Goal: Download file/media: Download file/media

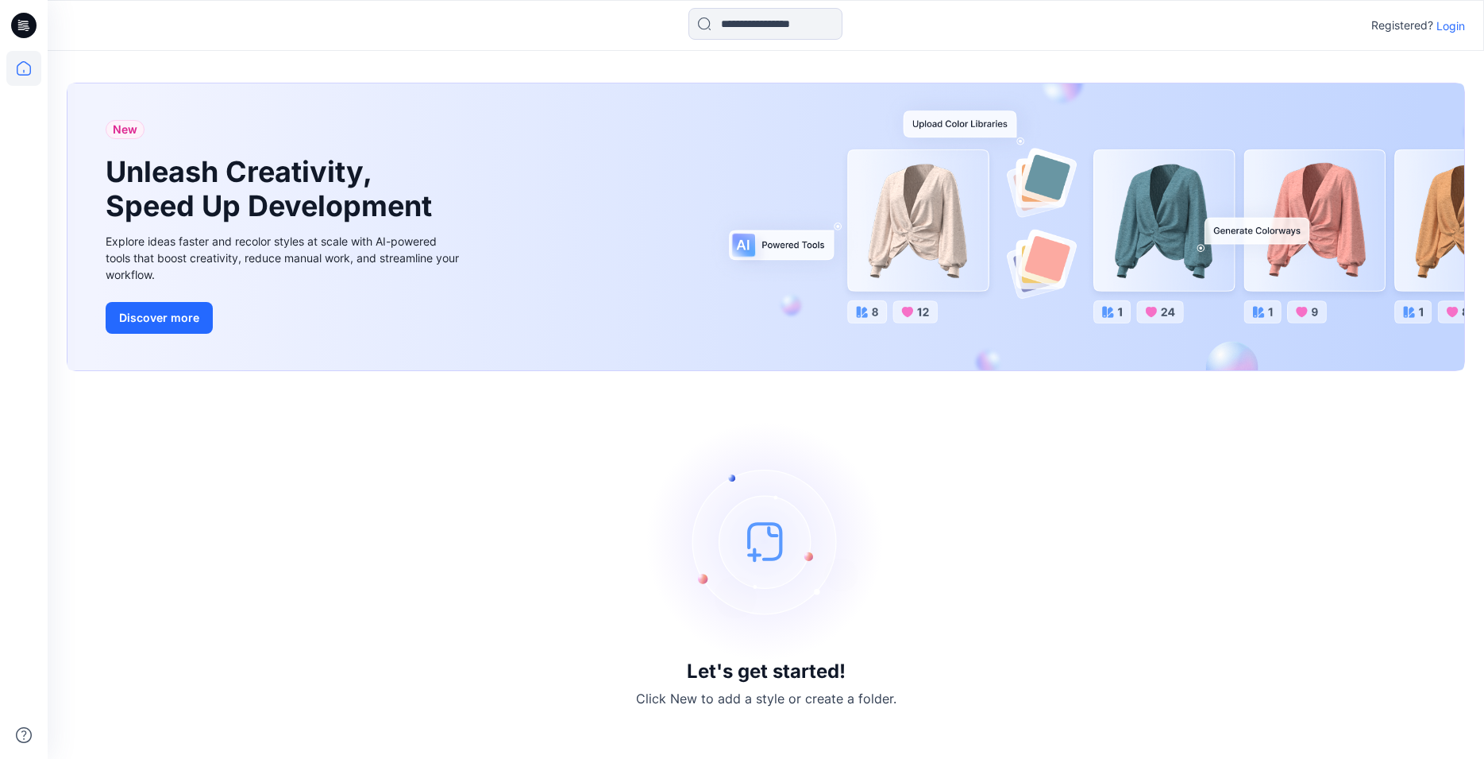
click at [1452, 28] on p "Login" at bounding box center [1451, 25] width 29 height 17
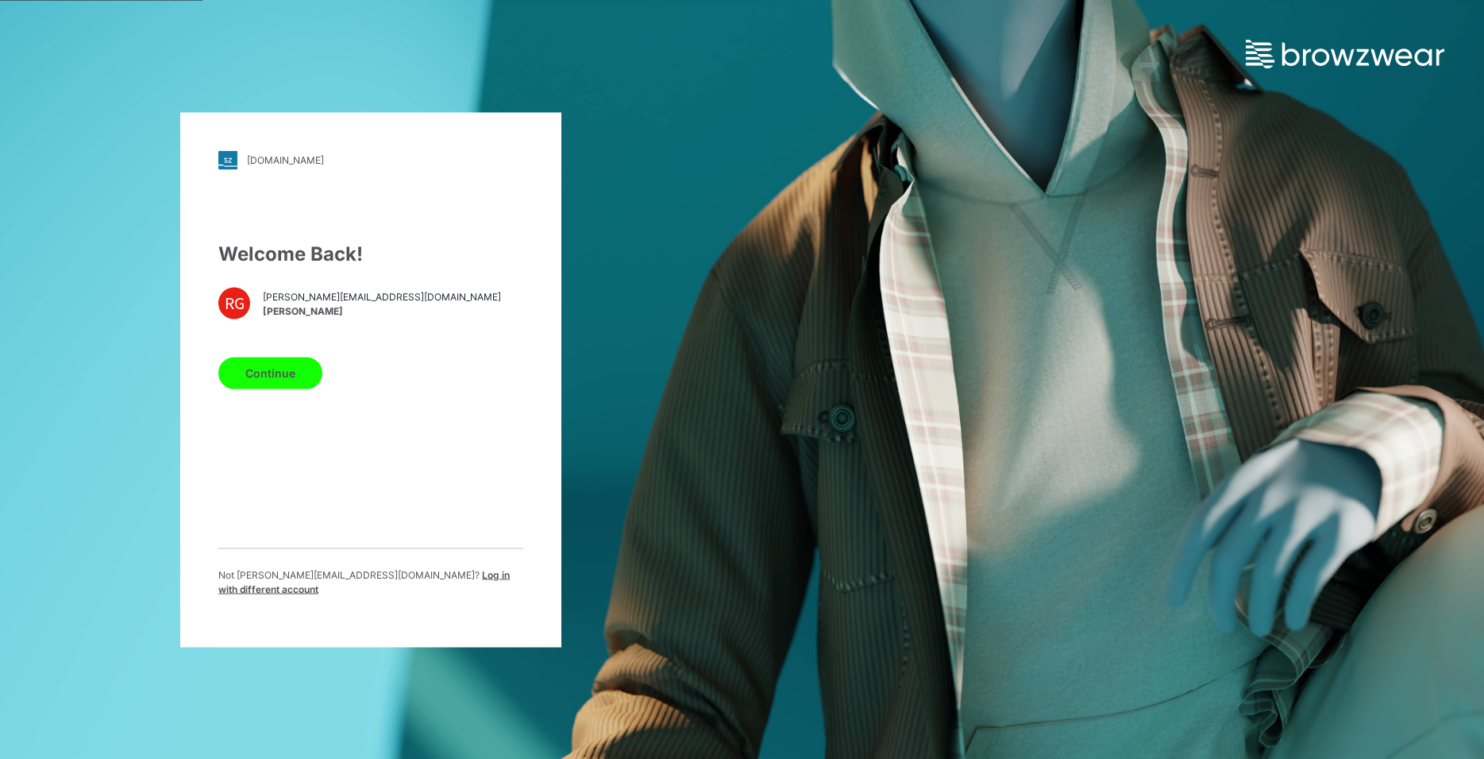
click at [289, 378] on button "Continue" at bounding box center [270, 373] width 104 height 32
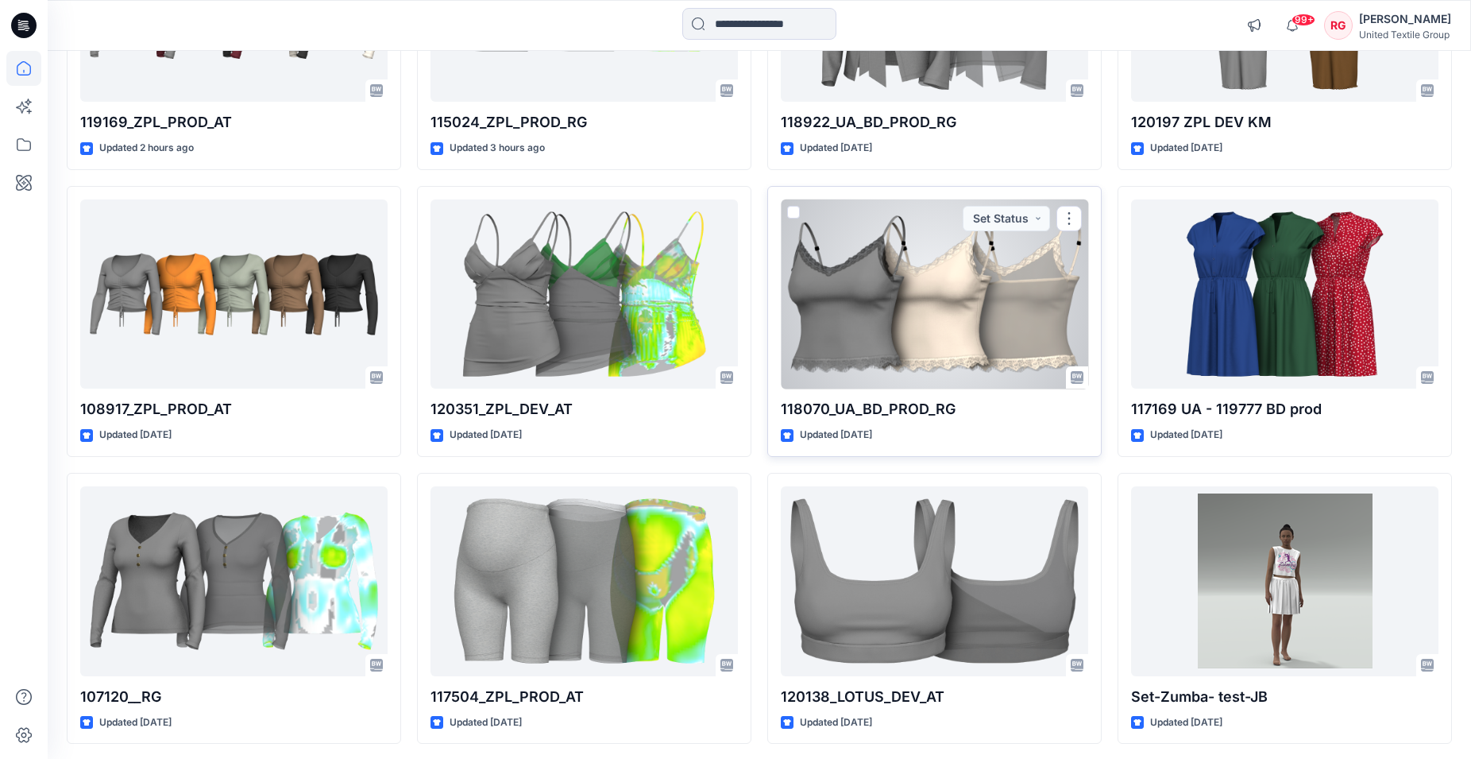
scroll to position [385, 0]
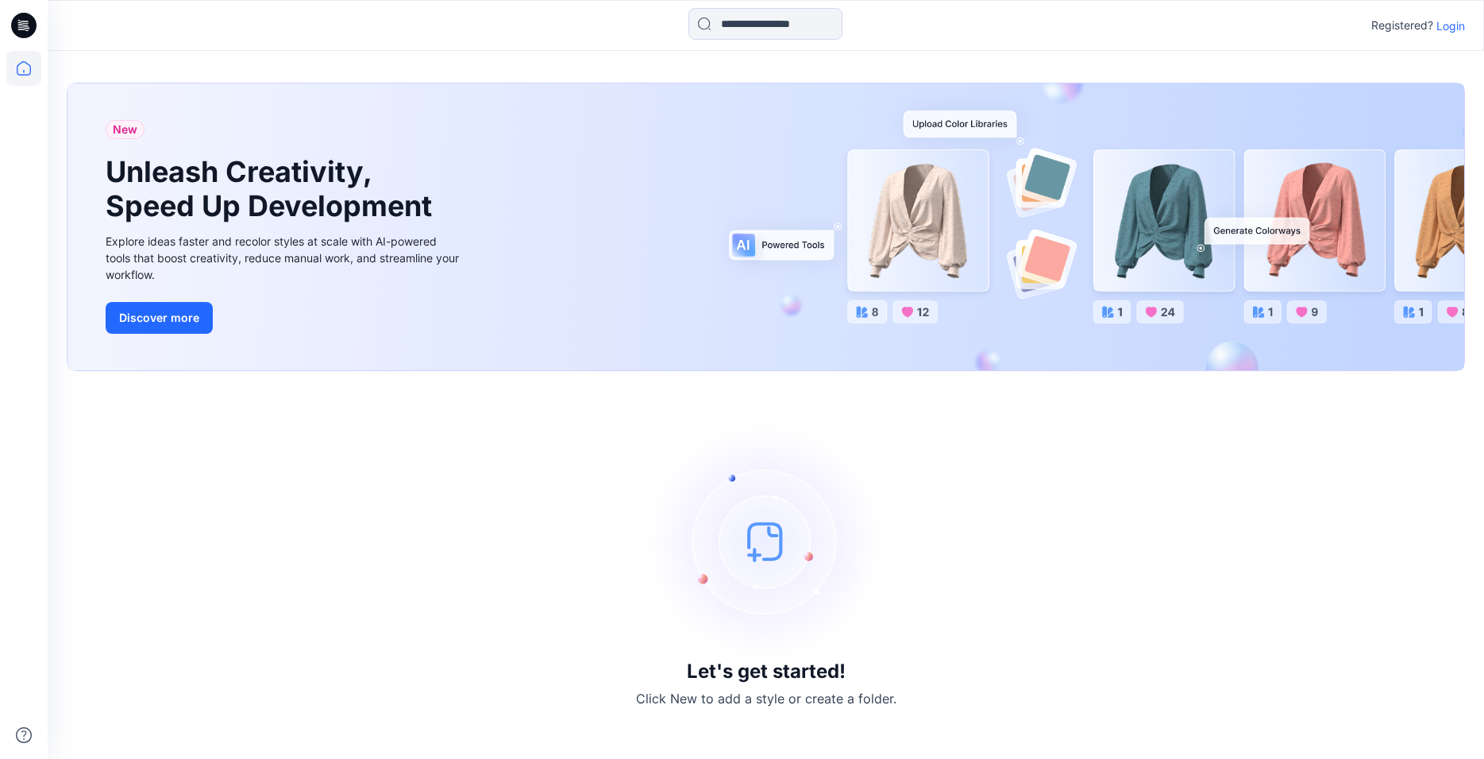
click at [1457, 17] on p "Login" at bounding box center [1451, 25] width 29 height 17
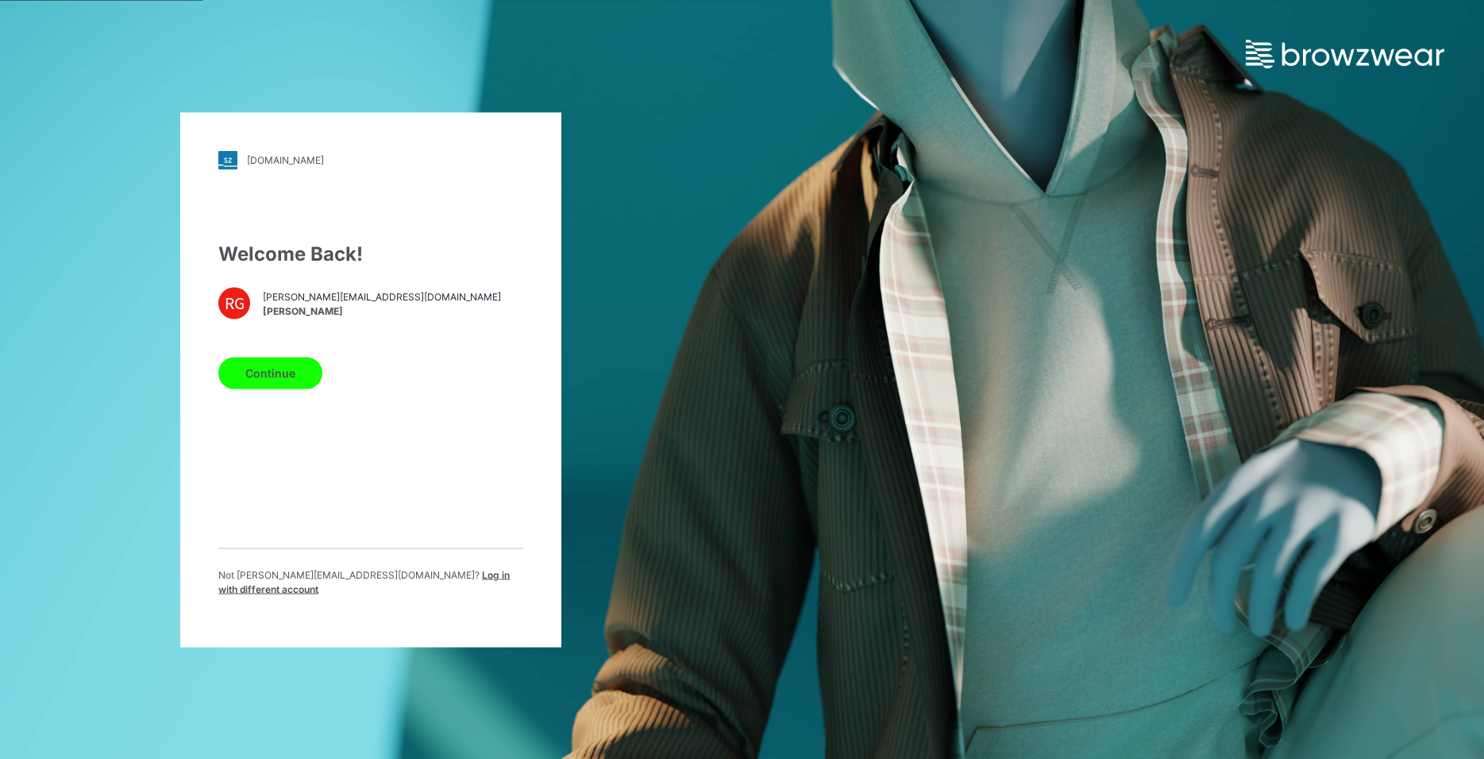
click at [284, 388] on button "Continue" at bounding box center [270, 373] width 104 height 32
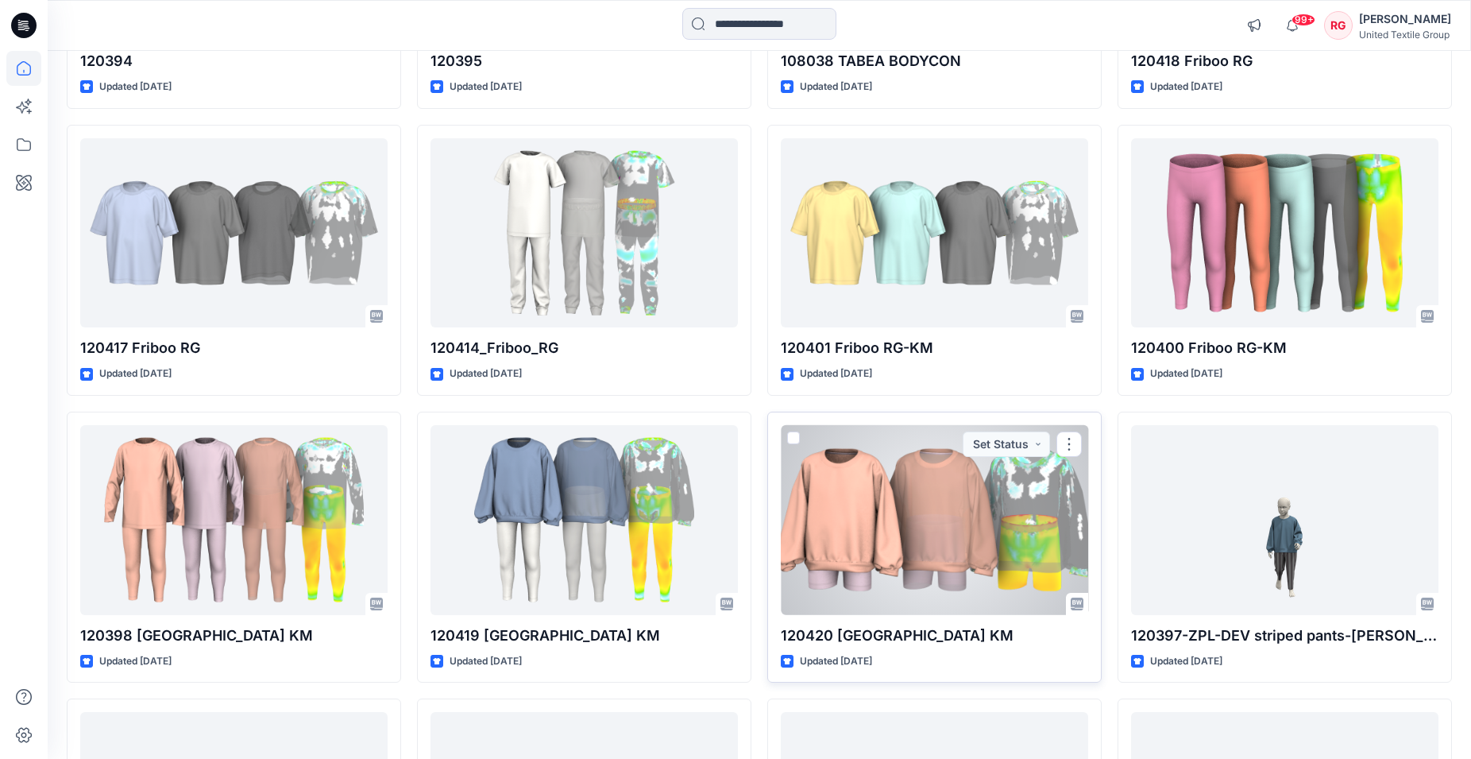
scroll to position [4233, 0]
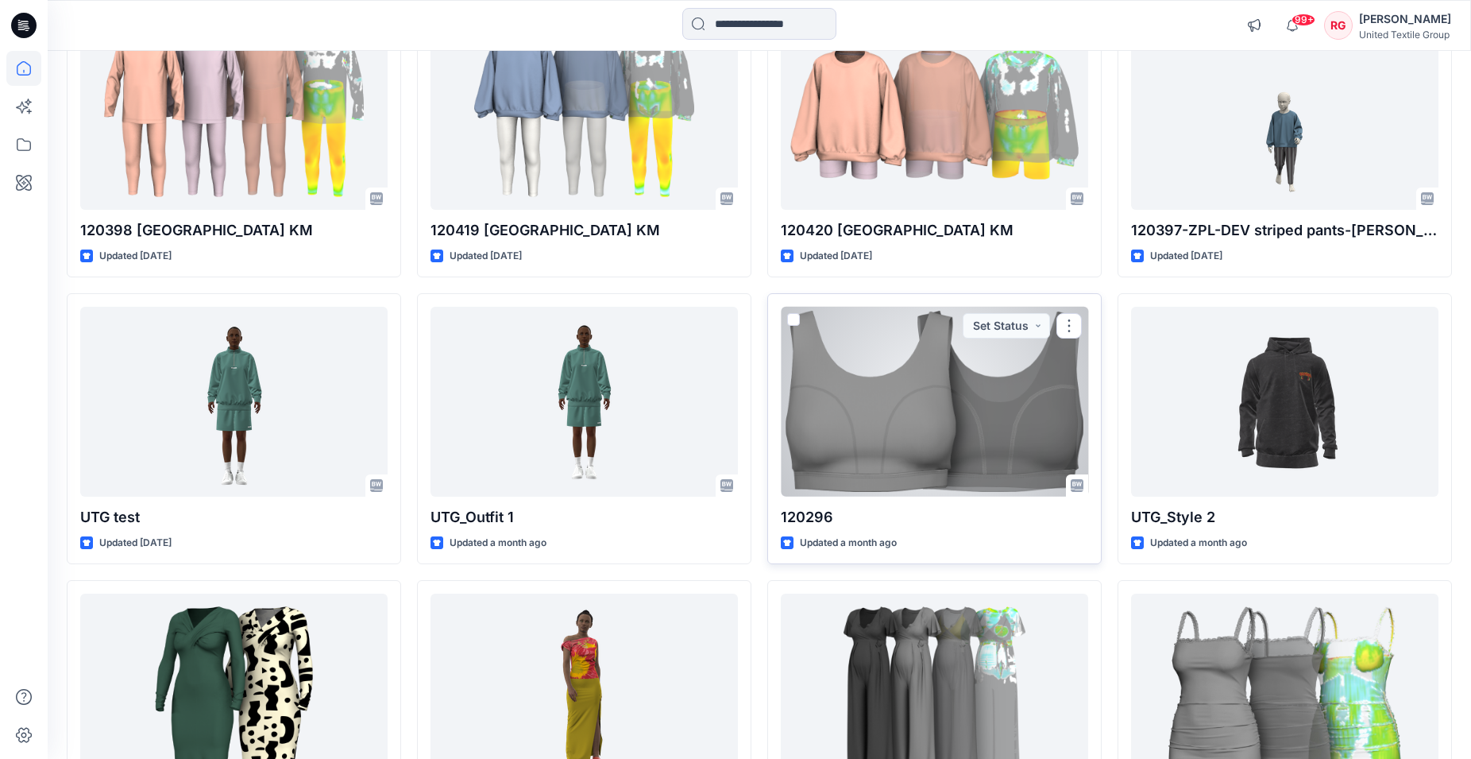
click at [990, 410] on div at bounding box center [934, 402] width 307 height 190
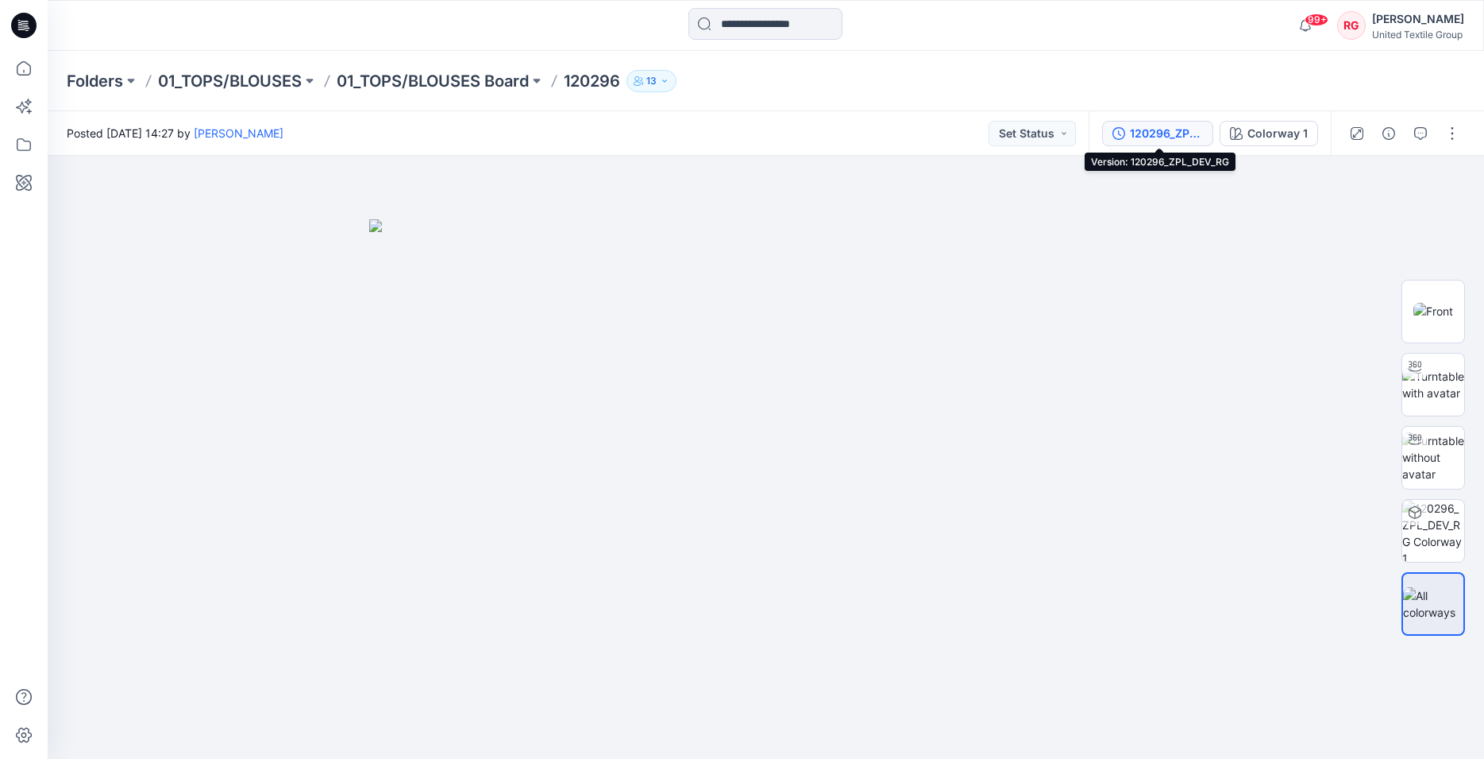
click at [1178, 137] on div "120296_ZPL_DEV_RG" at bounding box center [1166, 133] width 73 height 17
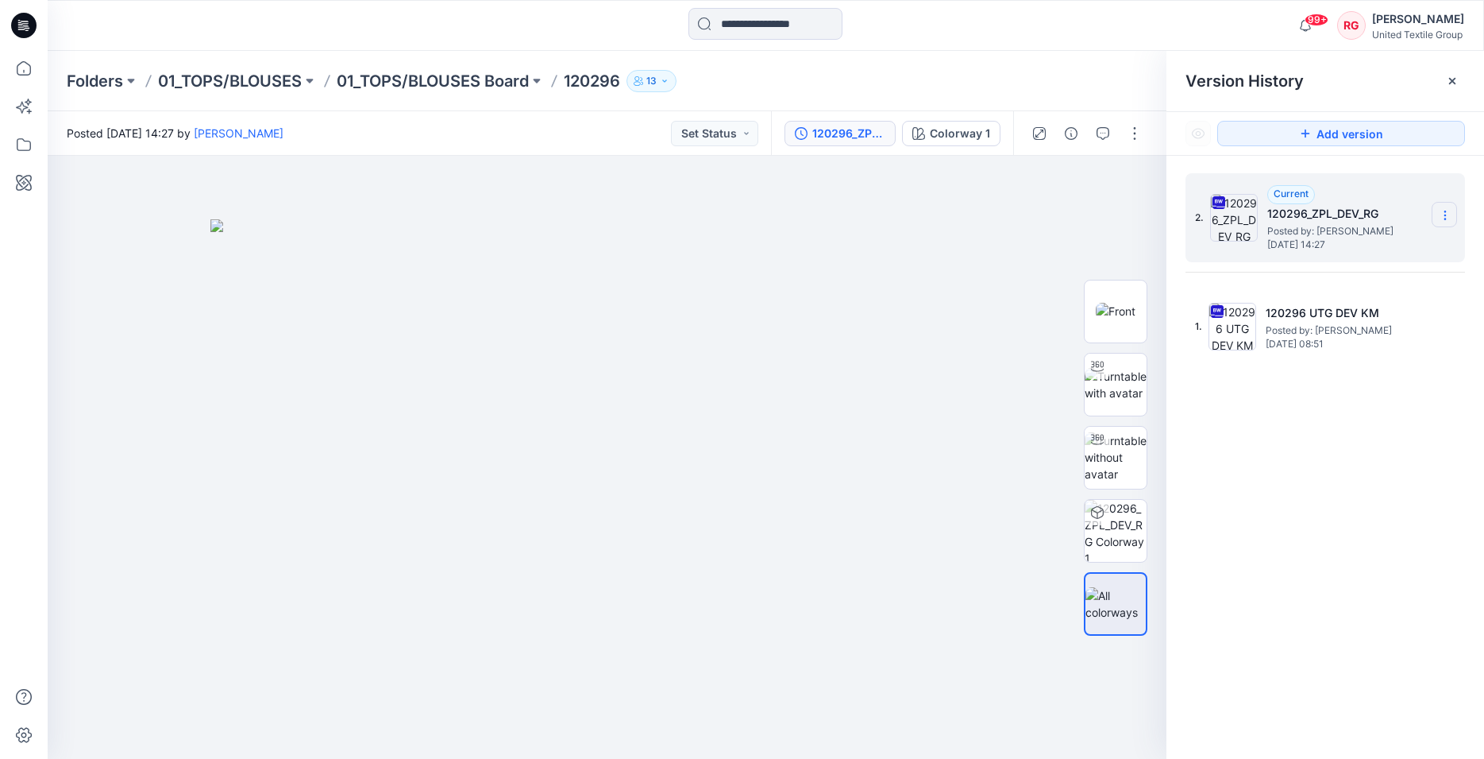
click at [1455, 212] on section at bounding box center [1444, 214] width 25 height 25
click at [1397, 243] on span "Download Source BW File" at bounding box center [1365, 246] width 133 height 19
click at [1001, 186] on div at bounding box center [607, 457] width 1119 height 603
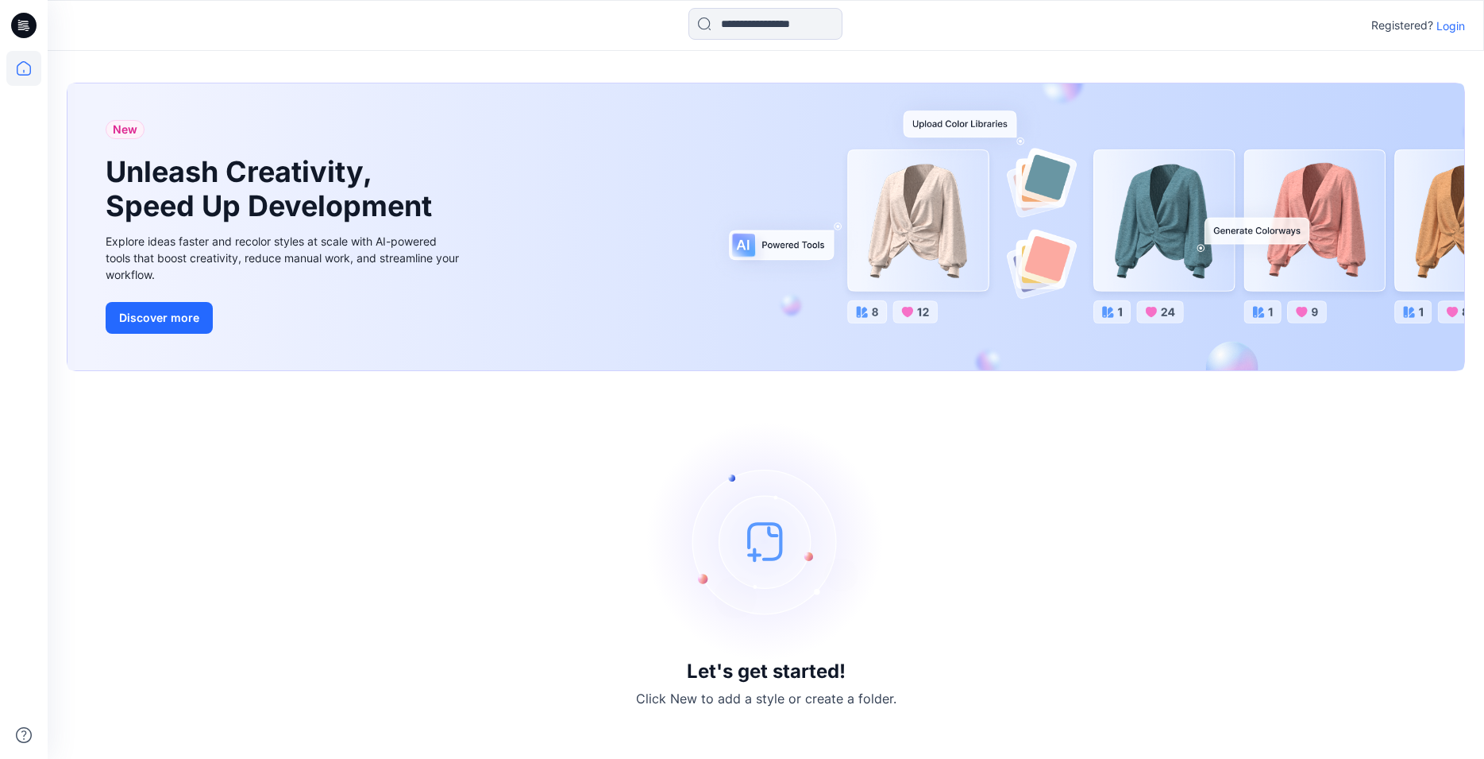
click at [1455, 29] on p "Login" at bounding box center [1451, 25] width 29 height 17
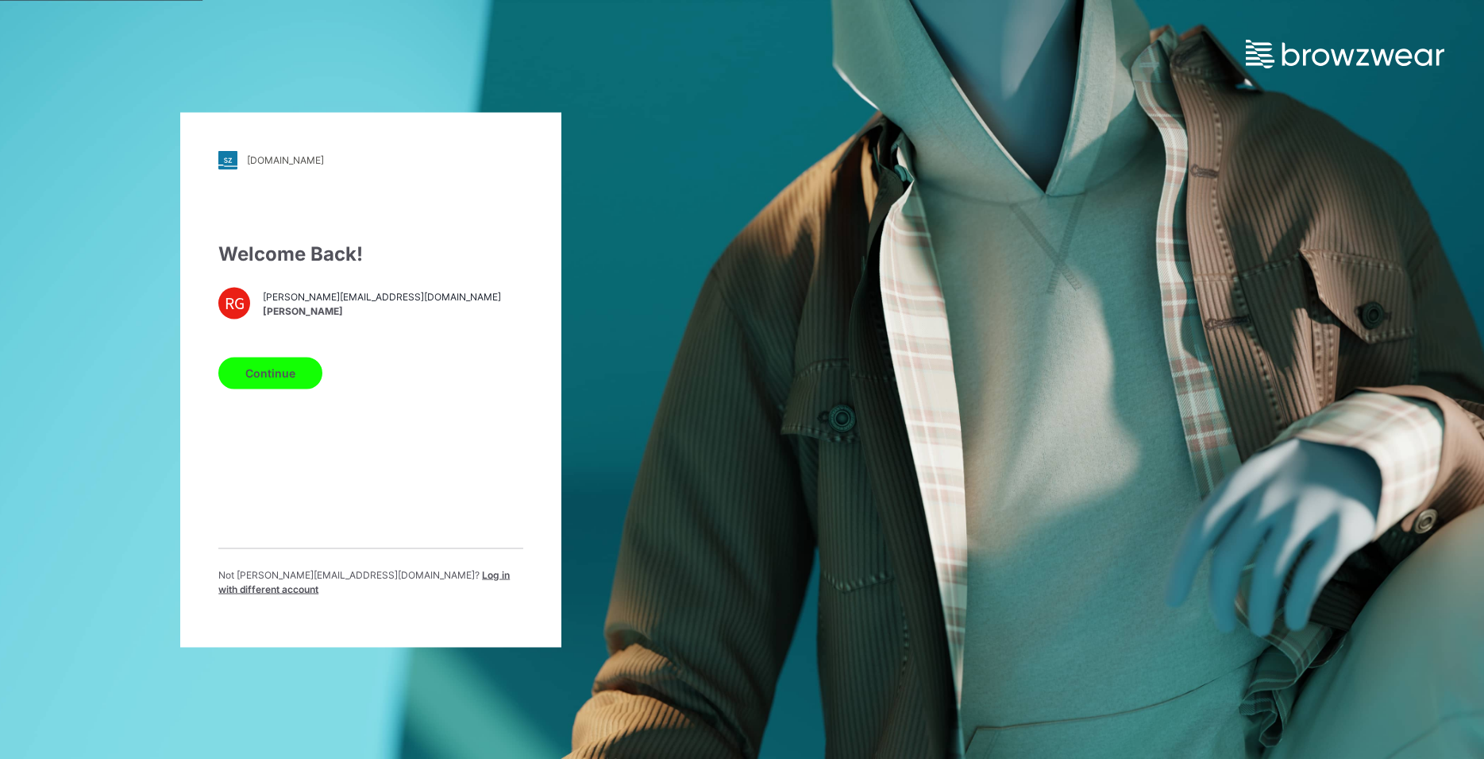
click at [272, 373] on button "Continue" at bounding box center [270, 373] width 104 height 32
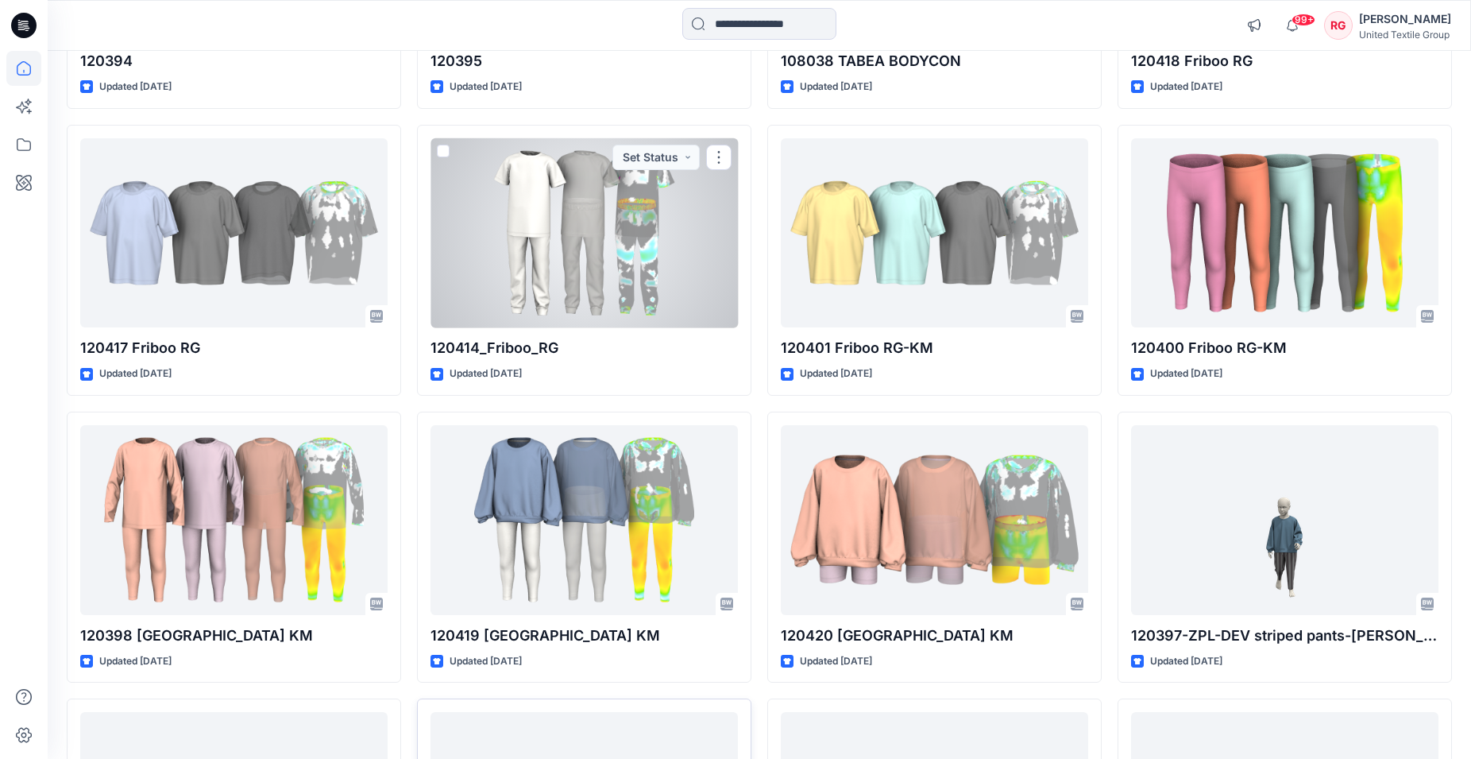
scroll to position [4233, 0]
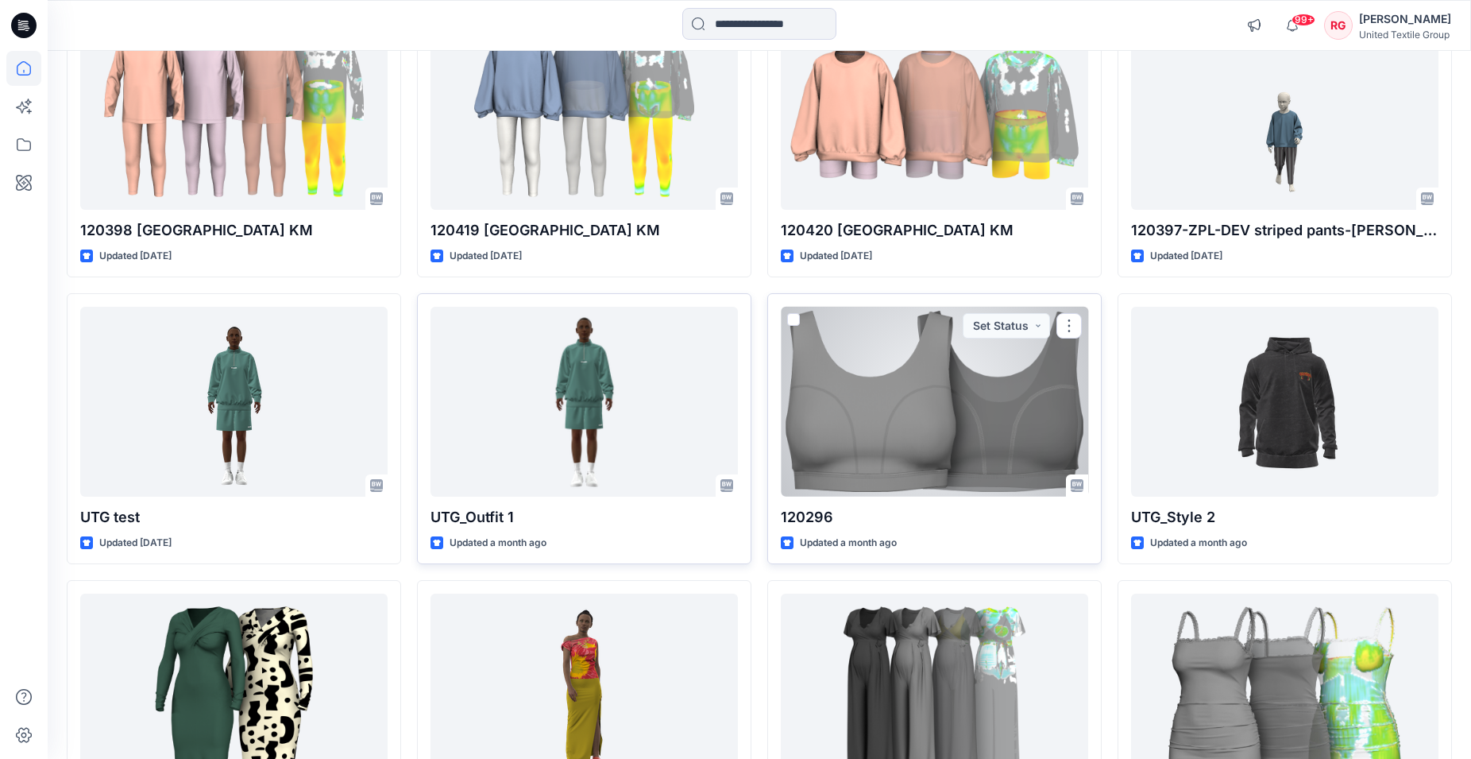
click at [935, 423] on div at bounding box center [934, 402] width 307 height 190
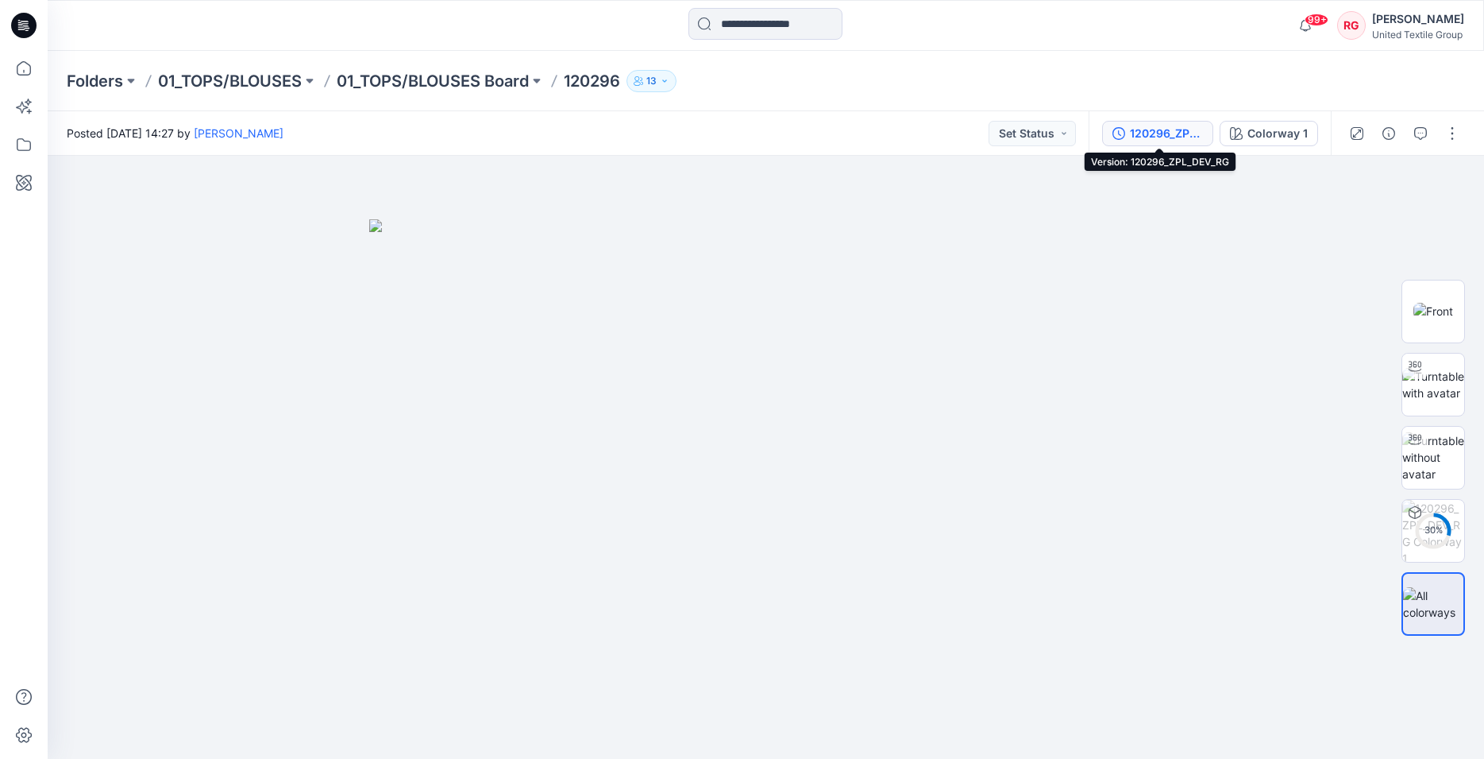
click at [1149, 131] on div "120296_ZPL_DEV_RG" at bounding box center [1166, 133] width 73 height 17
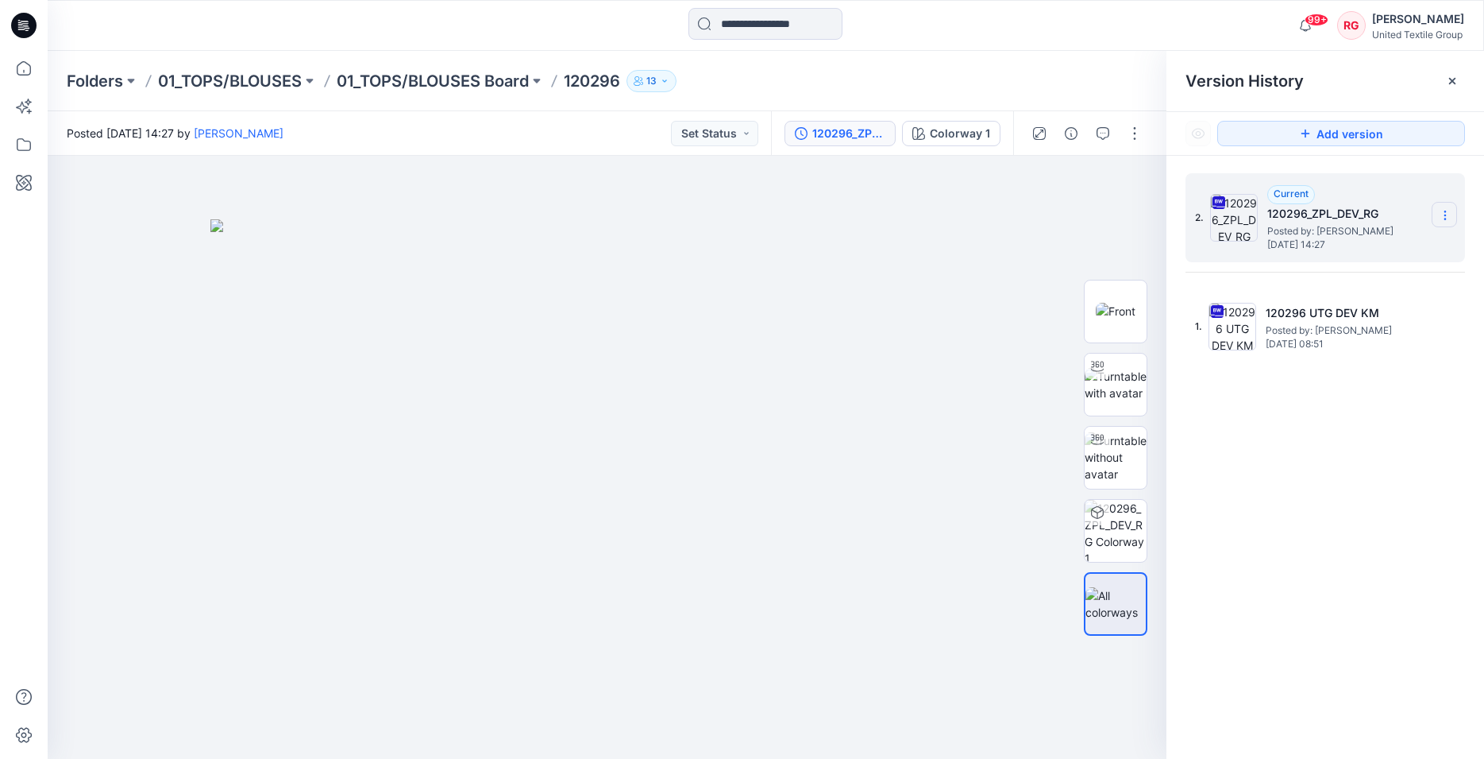
click at [1442, 216] on icon at bounding box center [1445, 215] width 13 height 13
click at [1392, 252] on span "Download Source BW File" at bounding box center [1365, 246] width 133 height 19
